Goal: Find specific page/section: Find specific page/section

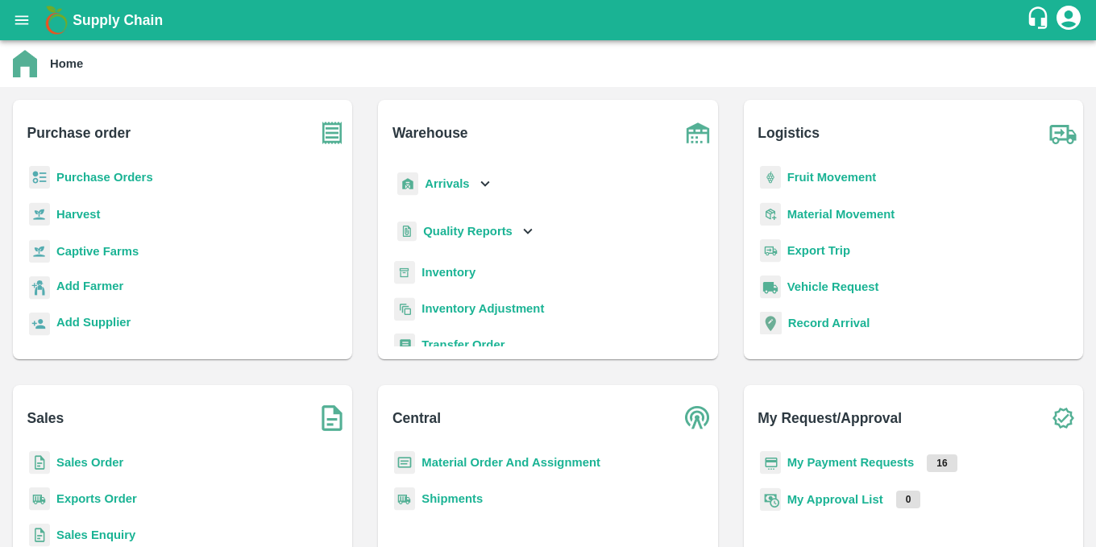
scroll to position [9, 0]
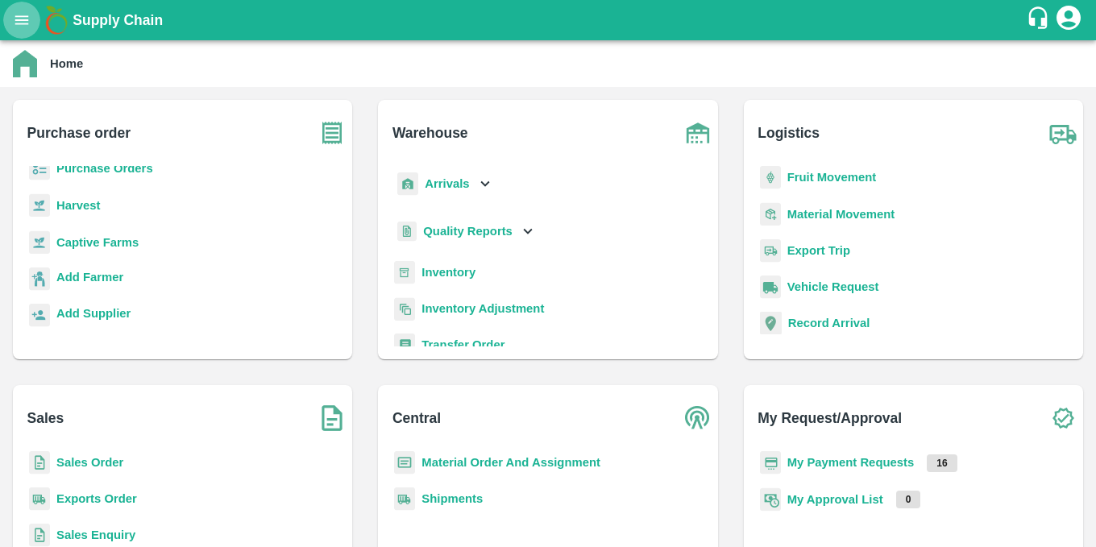
click at [31, 24] on icon "open drawer" at bounding box center [22, 20] width 18 height 18
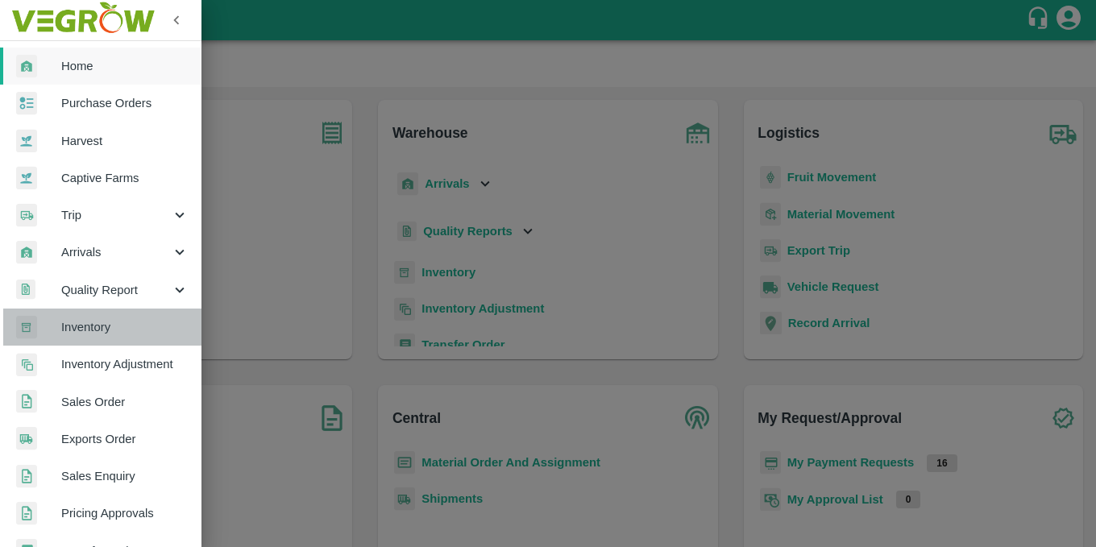
click at [102, 330] on span "Inventory" at bounding box center [124, 327] width 127 height 18
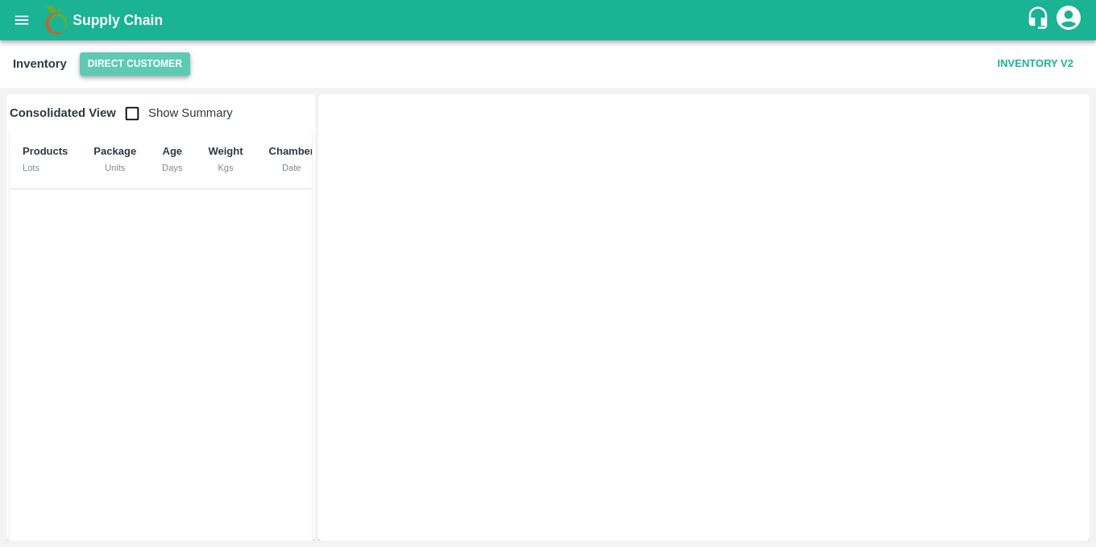
click at [123, 73] on button "Direct Customer" at bounding box center [135, 63] width 110 height 23
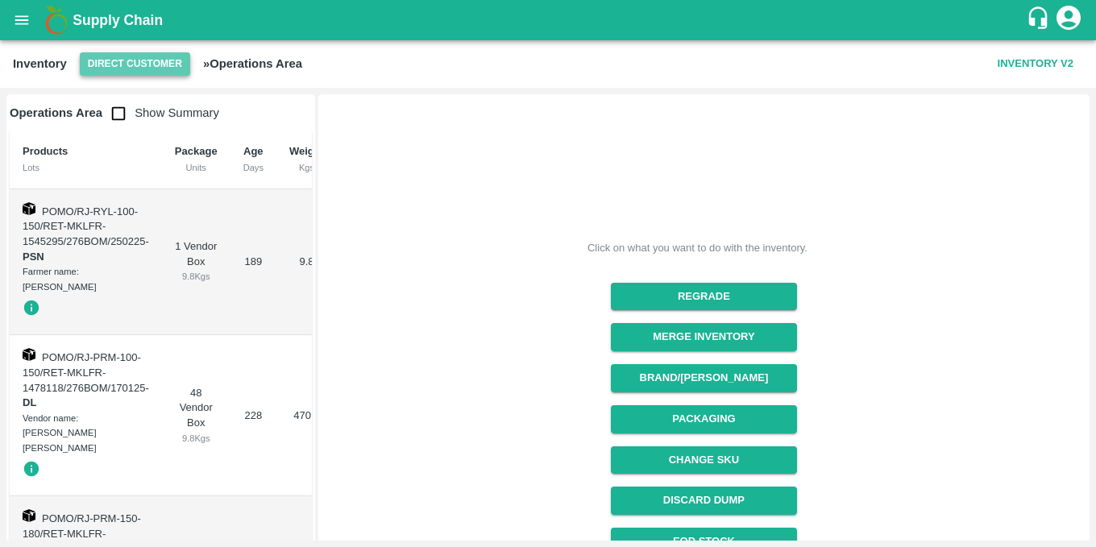
click at [130, 56] on button "Direct Customer" at bounding box center [135, 63] width 110 height 23
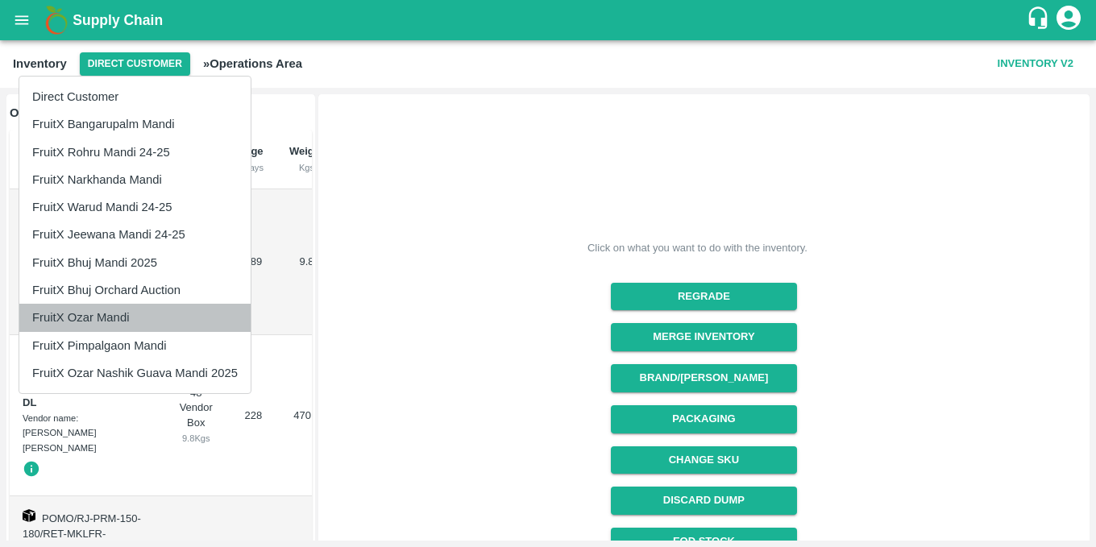
click at [110, 325] on li "FruitX Ozar Mandi" at bounding box center [134, 317] width 231 height 27
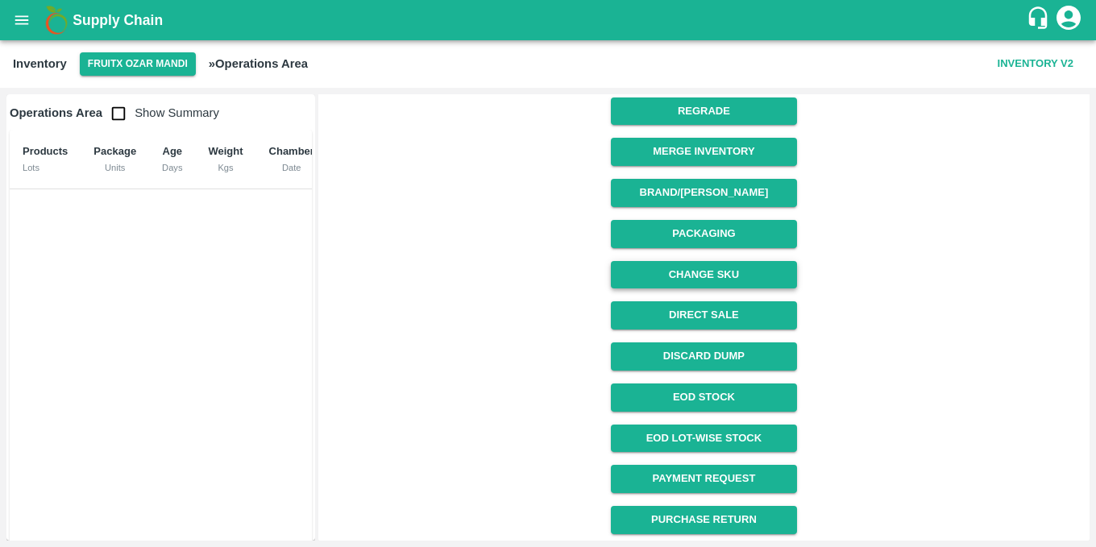
scroll to position [186, 0]
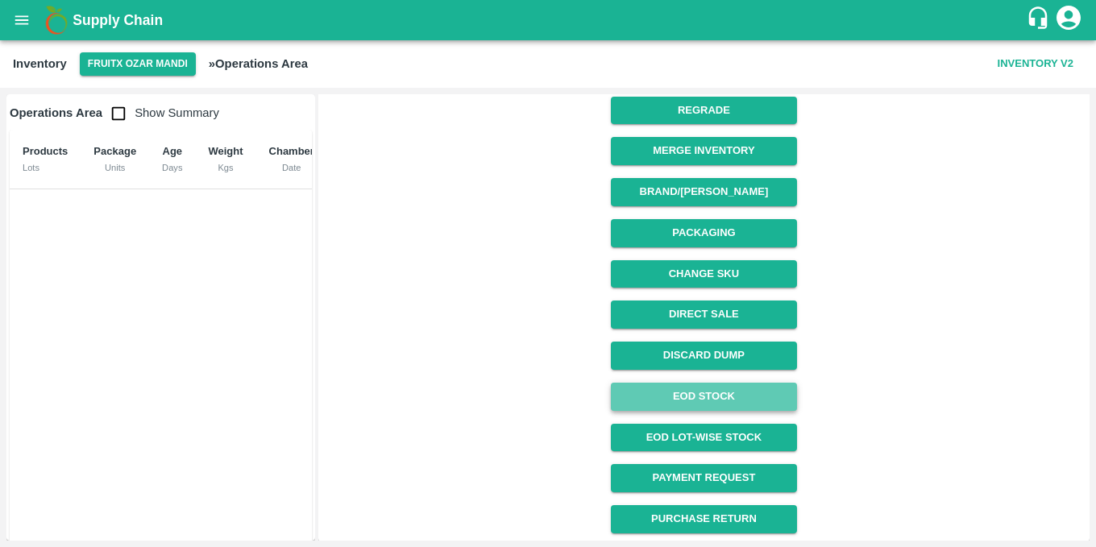
click at [705, 405] on link "EOD Stock" at bounding box center [704, 397] width 186 height 28
